Goal: Contribute content: Contribute content

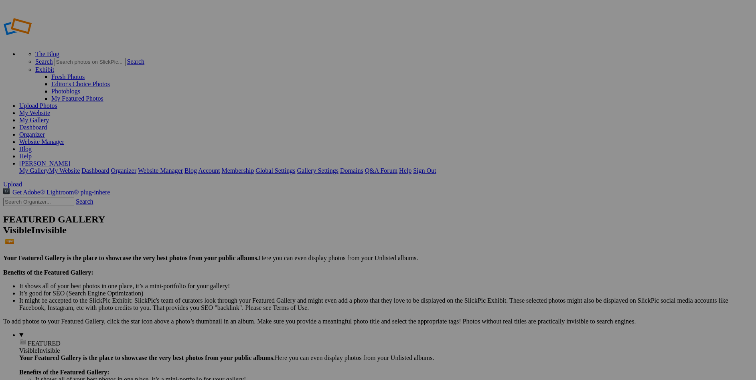
click at [305, 232] on span "Yes" at bounding box center [300, 235] width 9 height 7
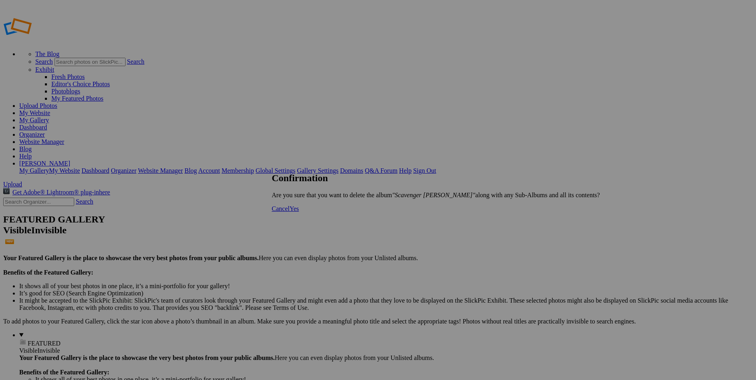
click at [299, 212] on link "Yes" at bounding box center [294, 208] width 9 height 7
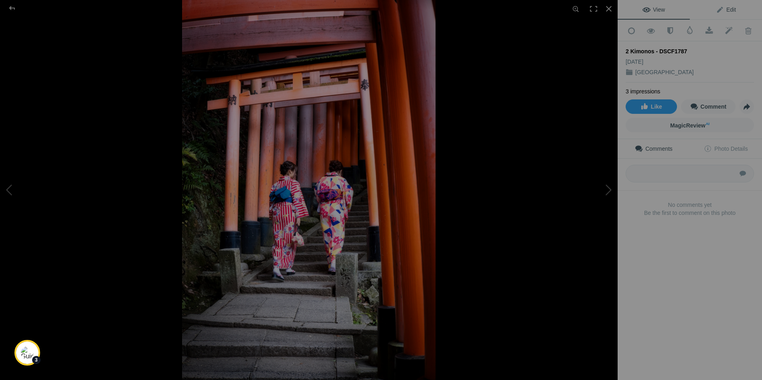
click at [723, 10] on span "Edit" at bounding box center [726, 9] width 20 height 6
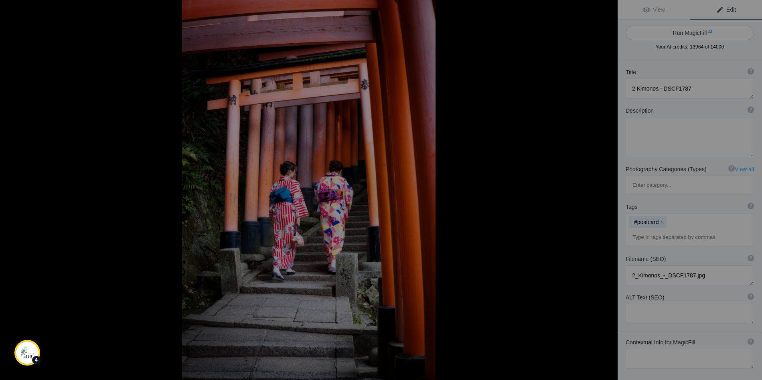
click at [727, 30] on button "Run MagicFill AI" at bounding box center [690, 33] width 128 height 14
type textarea "Traditional Kimonos at Fushimi Inari Shrine"
type textarea "This captivating image showcases two women gracefully ascending the stone steps…"
type textarea "traditional-kimonos-fushimi-inari-shrine.jpg"
type textarea "Two women in colorful kimonos walking up stone steps at Fushimi Inari Shrine, s…"
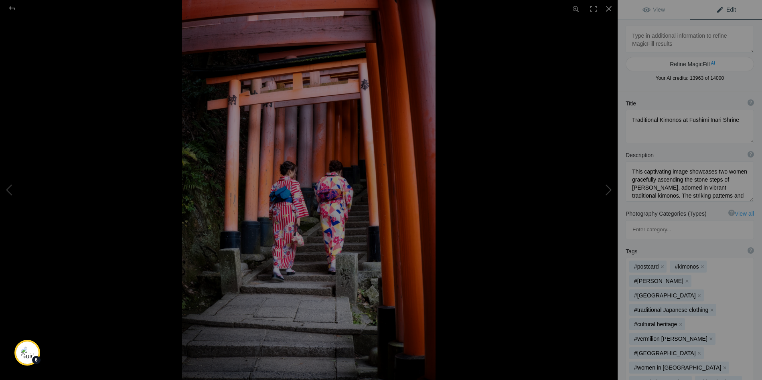
drag, startPoint x: 745, startPoint y: 127, endPoint x: 746, endPoint y: 140, distance: 13.3
click at [746, 140] on textarea at bounding box center [690, 126] width 128 height 33
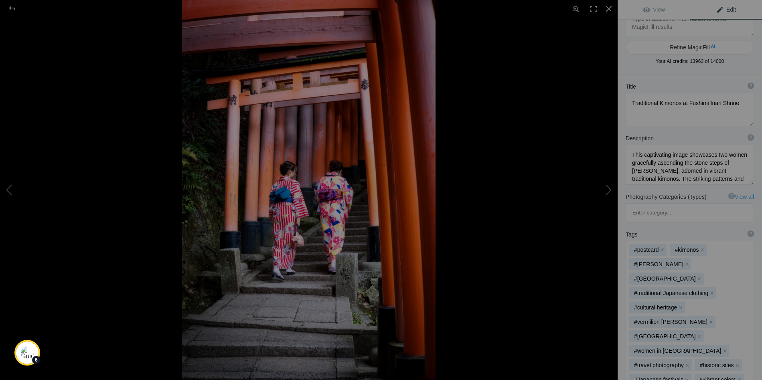
scroll to position [17, 0]
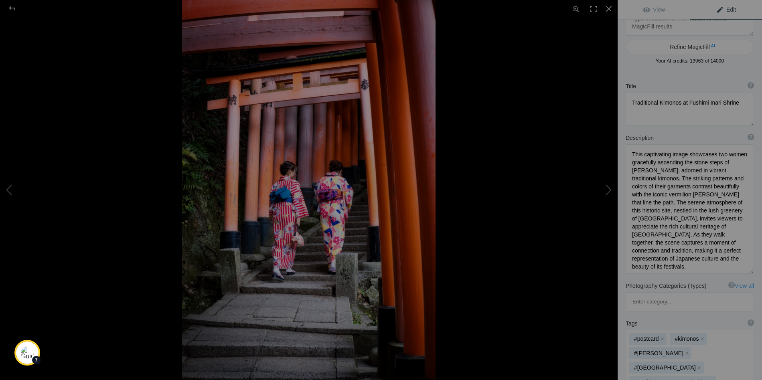
drag, startPoint x: 746, startPoint y: 182, endPoint x: 740, endPoint y: 270, distance: 88.4
click at [741, 271] on textarea at bounding box center [690, 209] width 128 height 130
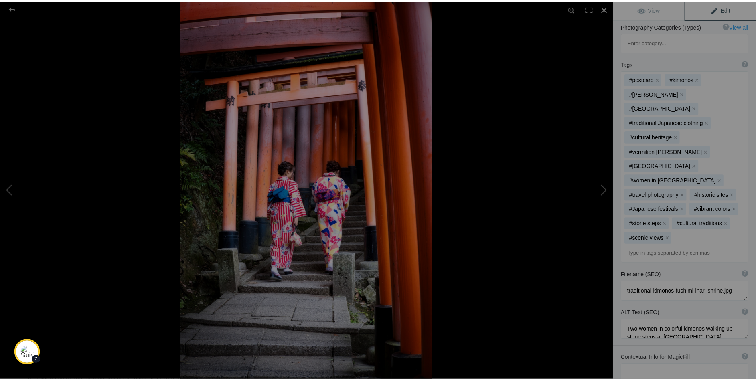
scroll to position [277, 0]
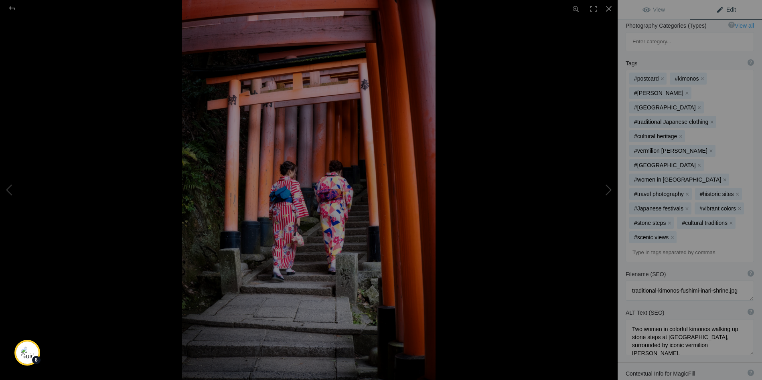
drag, startPoint x: 746, startPoint y: 271, endPoint x: 746, endPoint y: 286, distance: 15.6
click at [746, 319] on textarea at bounding box center [690, 337] width 128 height 36
click at [609, 8] on div at bounding box center [609, 9] width 18 height 18
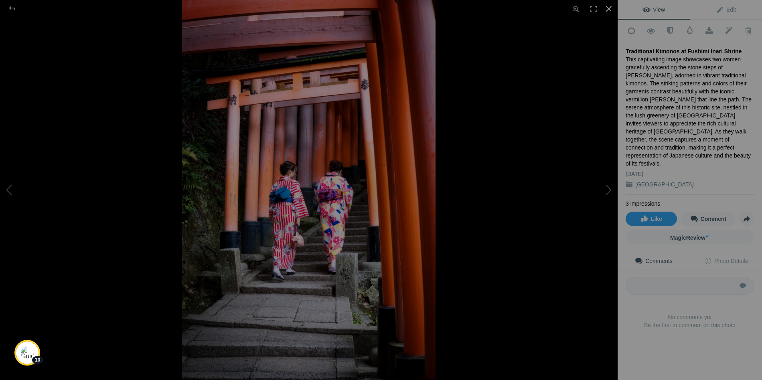
click at [610, 7] on div at bounding box center [609, 9] width 18 height 18
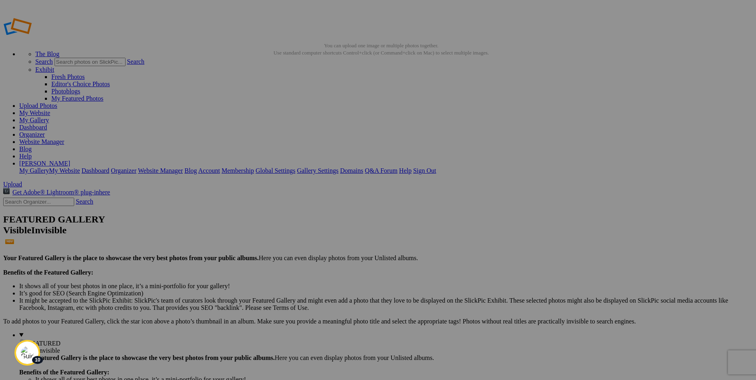
click at [49, 117] on link "My Gallery" at bounding box center [34, 120] width 30 height 7
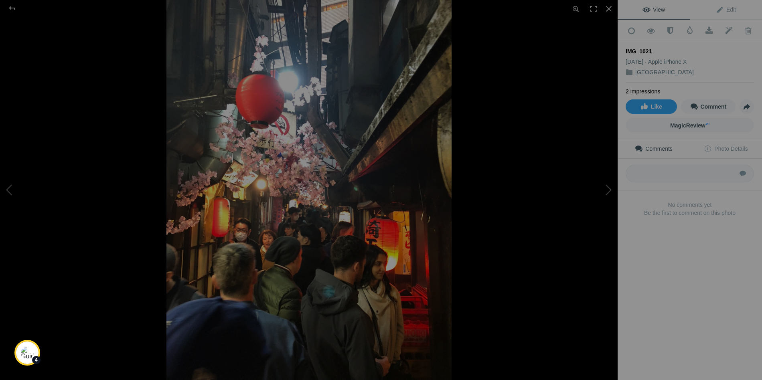
drag, startPoint x: 652, startPoint y: 49, endPoint x: 622, endPoint y: 45, distance: 30.7
click at [622, 45] on div "Add to Quick Collection Remove from Quick Collection Hide from Public View Unhi…" at bounding box center [690, 132] width 144 height 224
click at [724, 8] on span "Edit" at bounding box center [726, 9] width 20 height 6
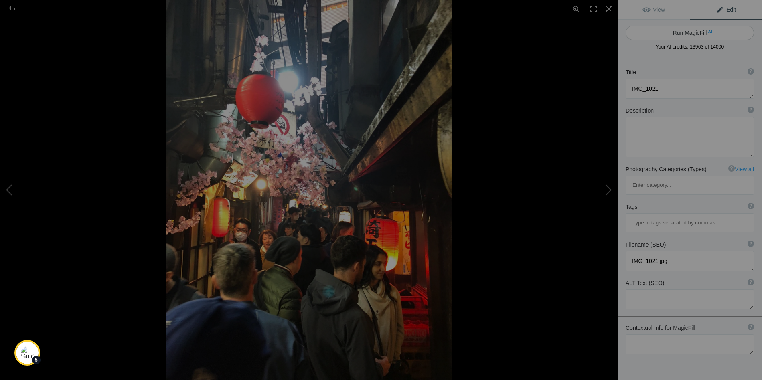
click at [685, 31] on button "Run MagicFill AI" at bounding box center [690, 33] width 128 height 14
type textarea "Vibrant Nightlife in [GEOGRAPHIC_DATA]'s Hidden Alleyways"
type textarea "Experience the bustling energy of [GEOGRAPHIC_DATA]'s hidden alleyways, where v…"
type textarea "tokyo-hidden-alleyway-nightlife.jpg"
type textarea "A bustling alleyway in [GEOGRAPHIC_DATA] filled with people, illuminated by red…"
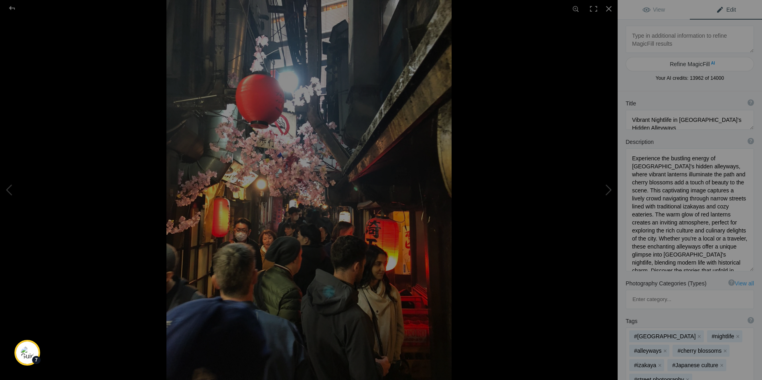
drag, startPoint x: 746, startPoint y: 187, endPoint x: 726, endPoint y: 245, distance: 61.3
click at [745, 269] on textarea at bounding box center [690, 209] width 128 height 123
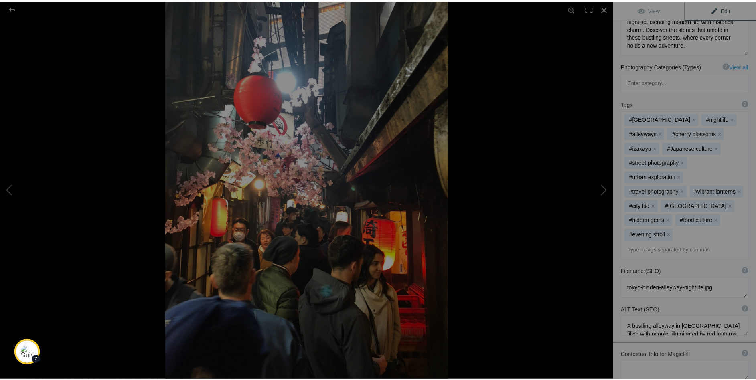
scroll to position [219, 0]
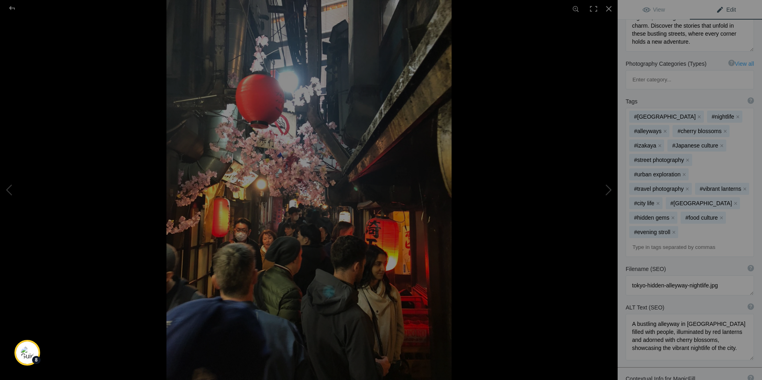
drag, startPoint x: 745, startPoint y: 294, endPoint x: 745, endPoint y: 319, distance: 25.3
click at [745, 320] on textarea at bounding box center [690, 337] width 128 height 47
click at [609, 9] on div at bounding box center [609, 9] width 18 height 18
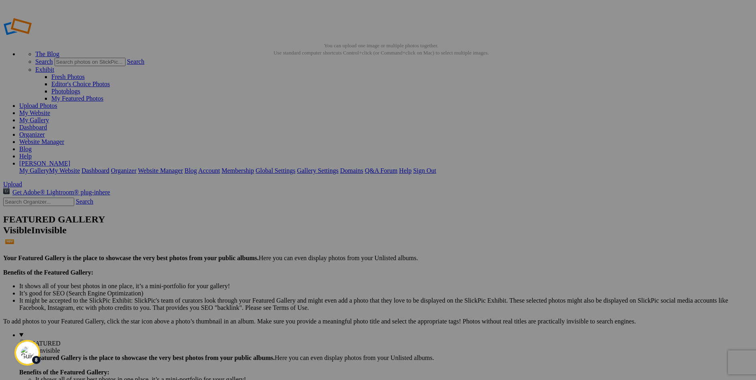
click at [49, 117] on link "My Gallery" at bounding box center [34, 120] width 30 height 7
